Goal: Find specific page/section: Find specific page/section

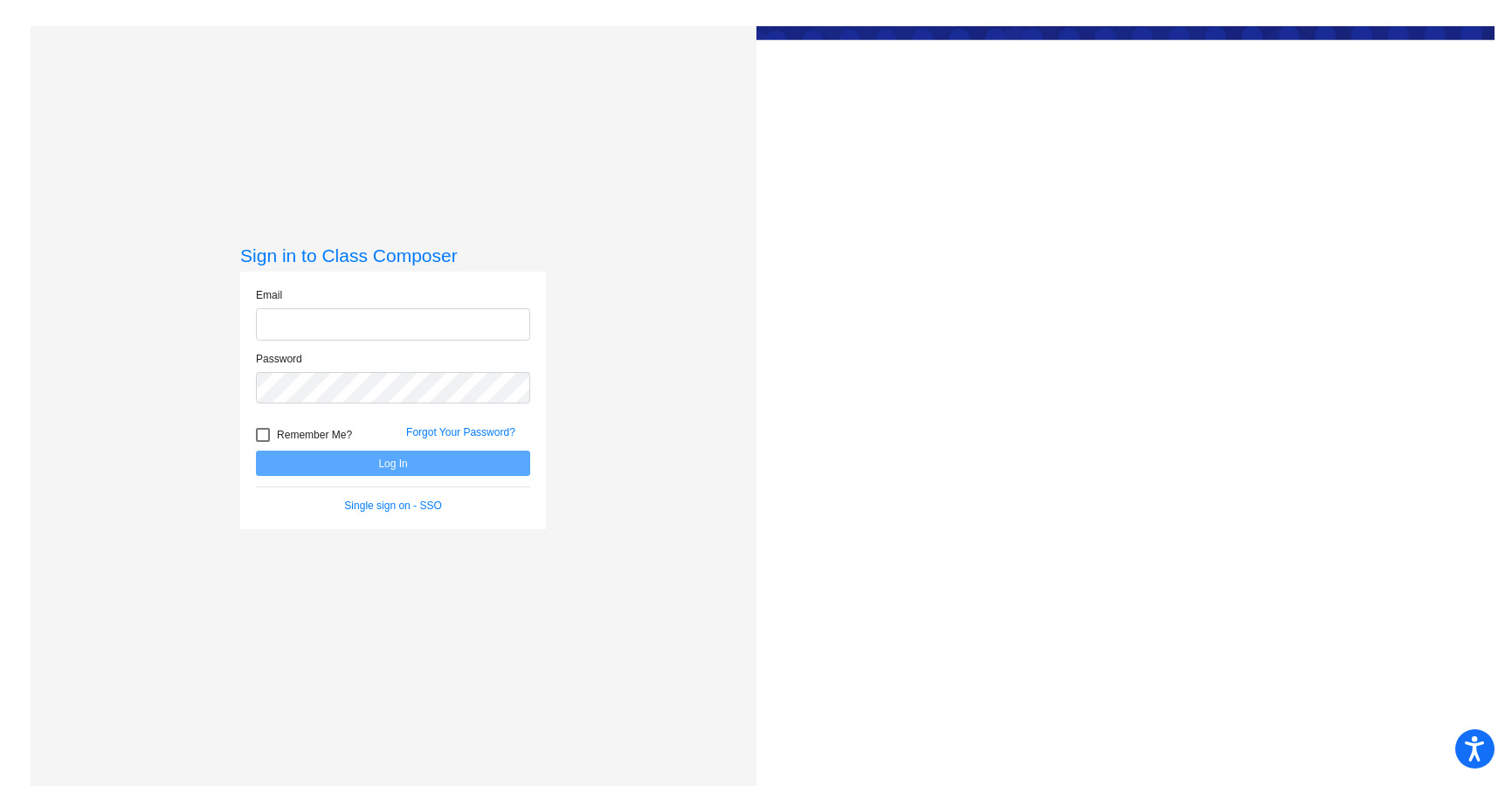
type input "[PERSON_NAME][EMAIL_ADDRESS][DOMAIN_NAME]"
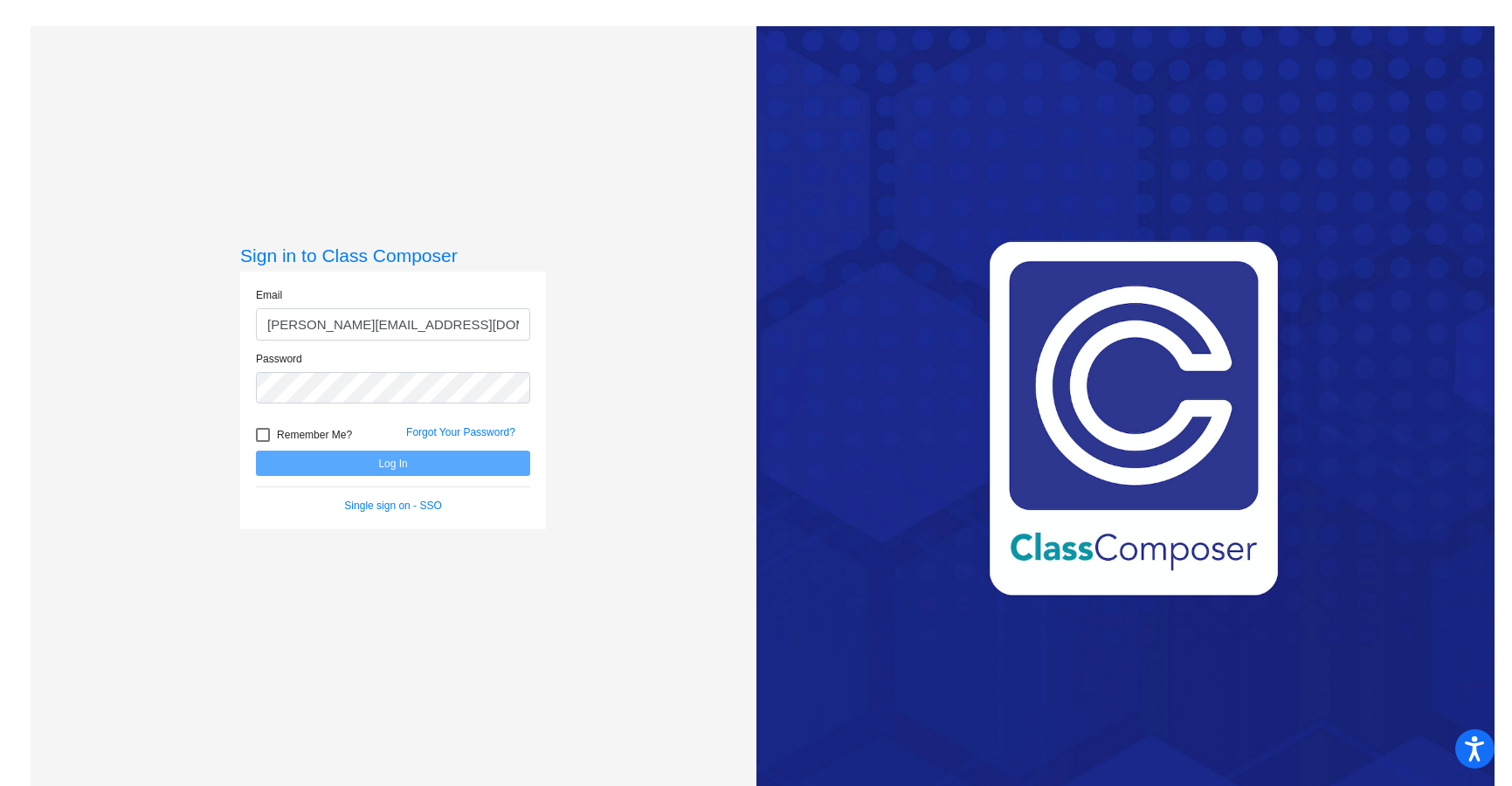
click at [265, 434] on div at bounding box center [263, 435] width 14 height 14
click at [263, 442] on input "Remember Me?" at bounding box center [262, 442] width 1 height 1
checkbox input "true"
click at [338, 467] on button "Log In" at bounding box center [393, 463] width 275 height 25
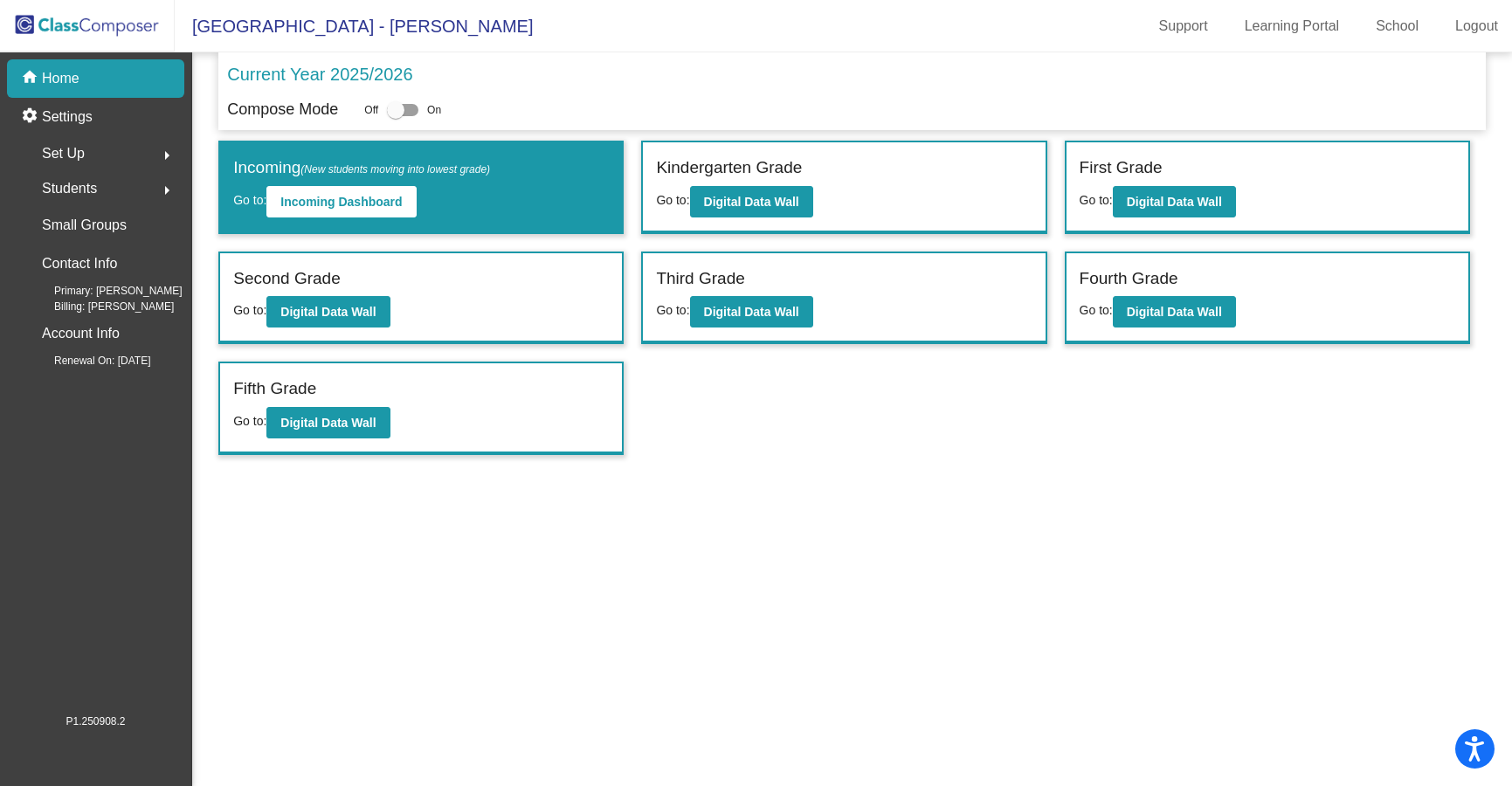
click at [92, 193] on span "Students" at bounding box center [70, 188] width 55 height 24
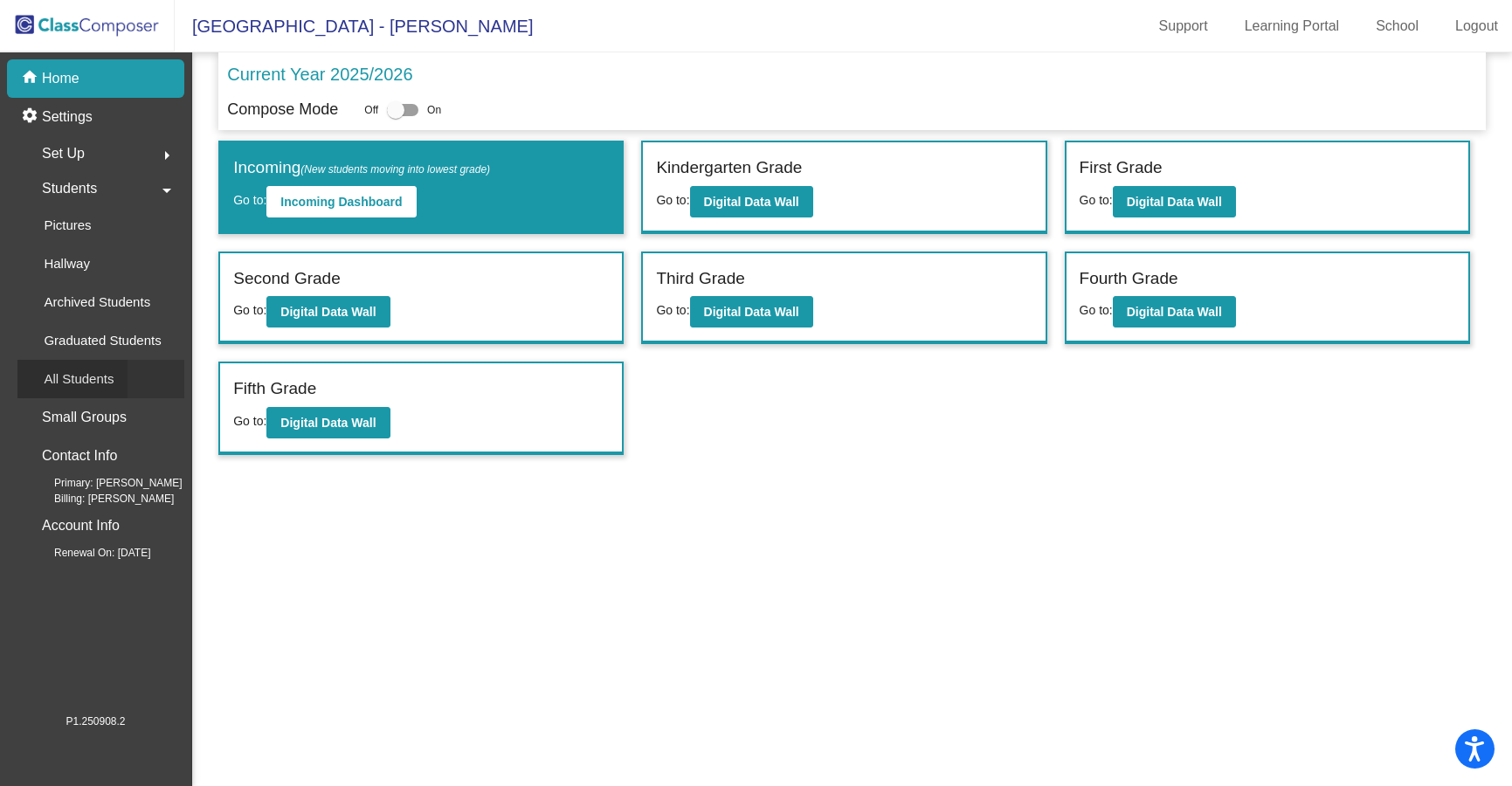
click at [73, 373] on p "All Students" at bounding box center [79, 378] width 70 height 21
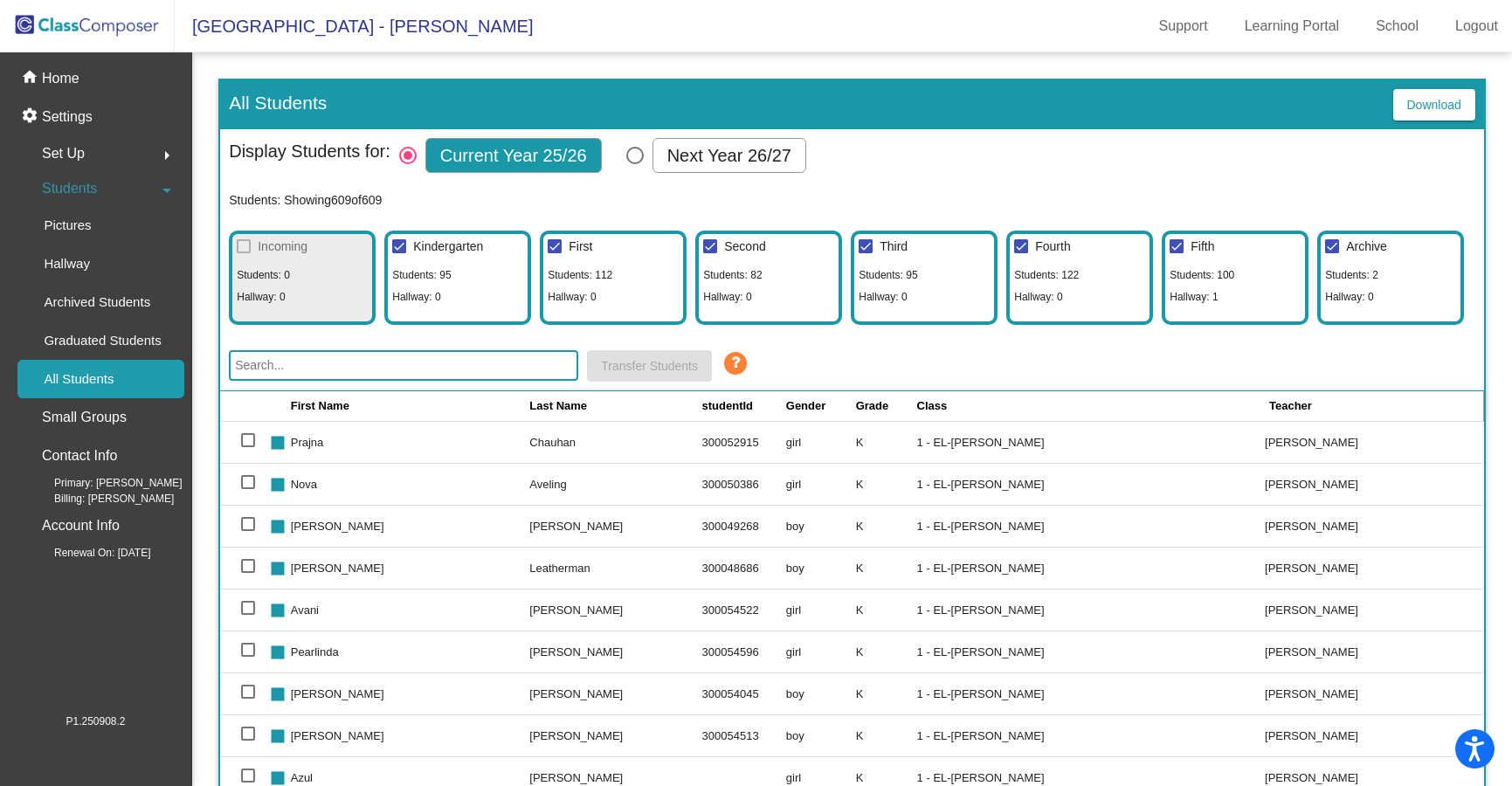
click at [481, 368] on input "text" at bounding box center [403, 365] width 350 height 30
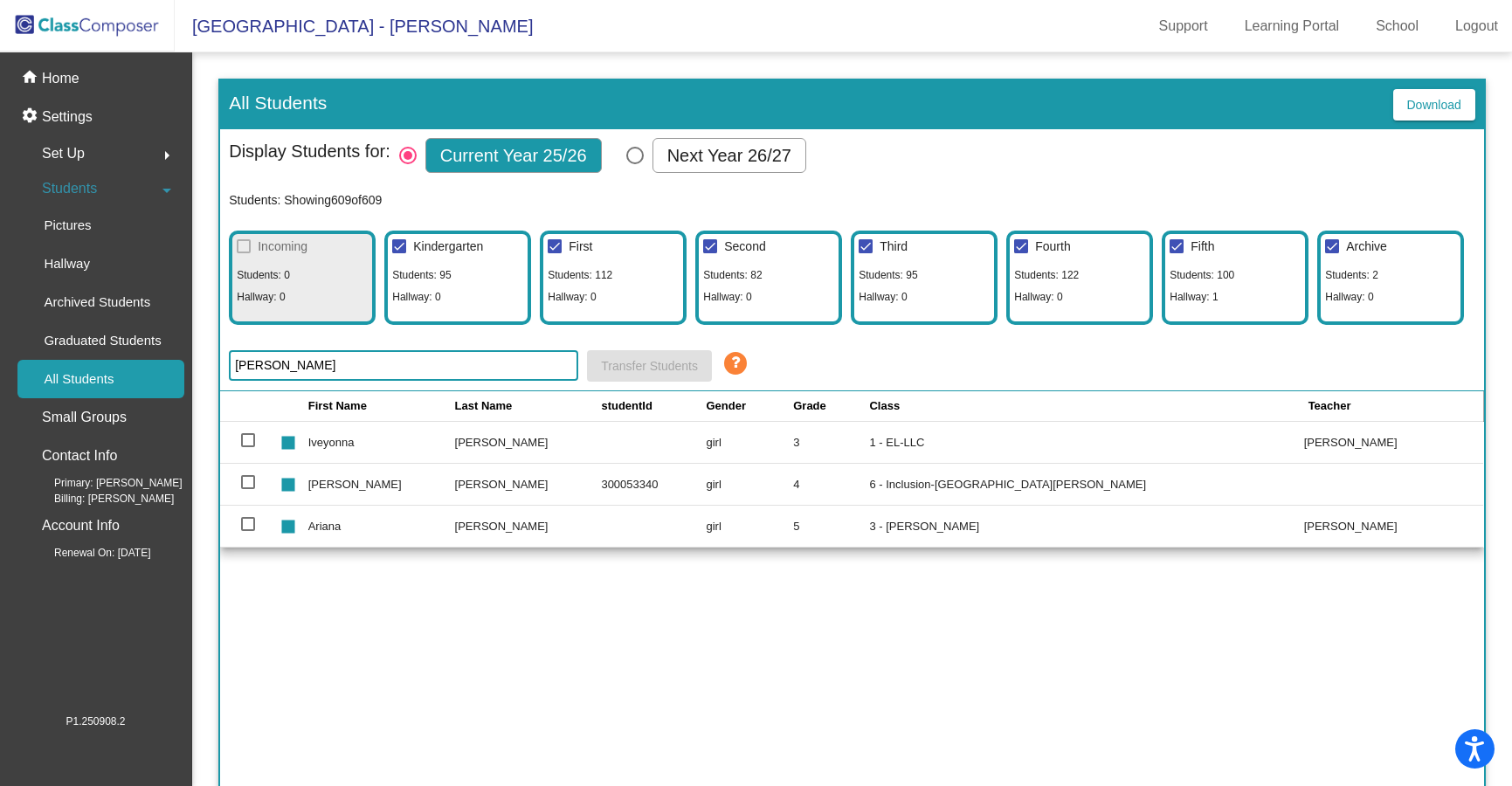
type input "[PERSON_NAME]"
